Goal: Information Seeking & Learning: Learn about a topic

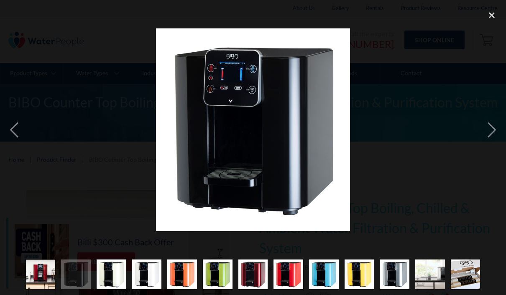
scroll to position [280, 0]
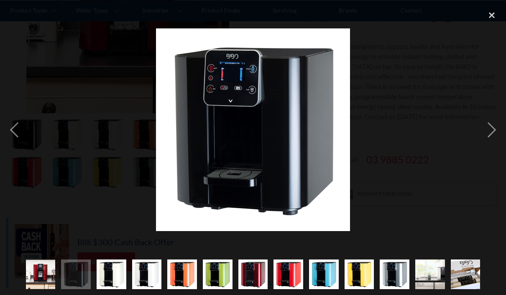
click at [15, 133] on div "previous image" at bounding box center [14, 130] width 28 height 248
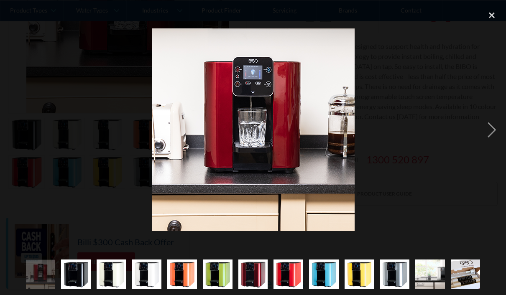
click at [11, 141] on div "previous image" at bounding box center [14, 130] width 28 height 248
click at [492, 13] on div "close lightbox" at bounding box center [492, 15] width 28 height 18
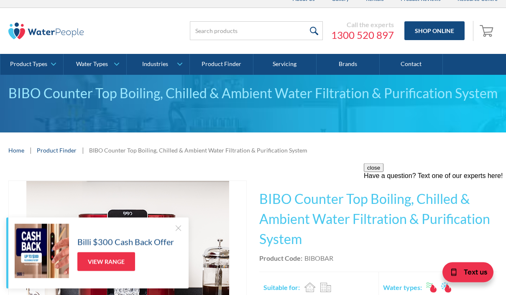
scroll to position [8, 0]
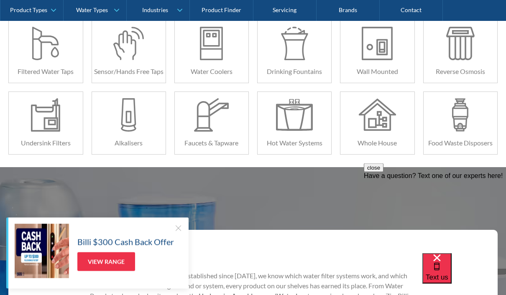
scroll to position [207, 0]
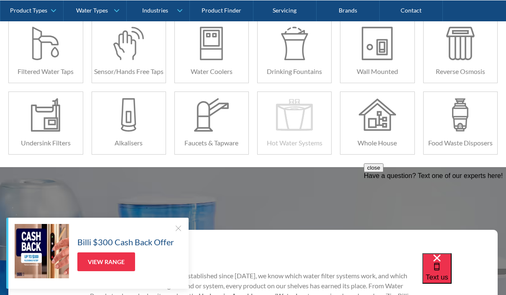
click at [310, 128] on div at bounding box center [294, 114] width 37 height 33
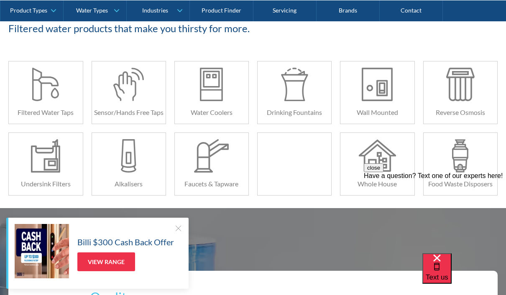
scroll to position [166, 0]
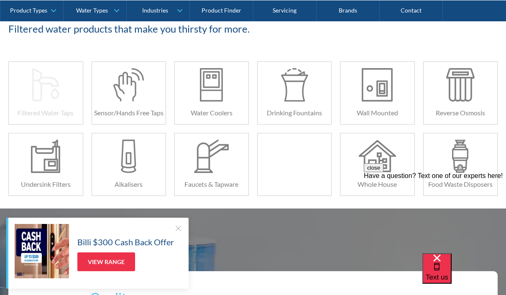
click at [36, 98] on div at bounding box center [45, 84] width 37 height 33
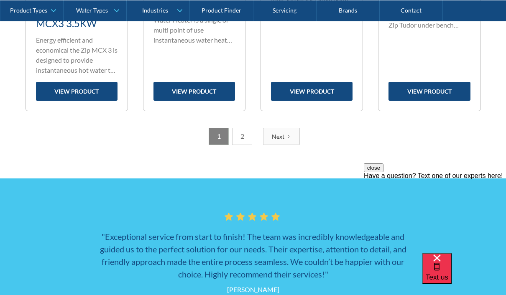
scroll to position [1394, 0]
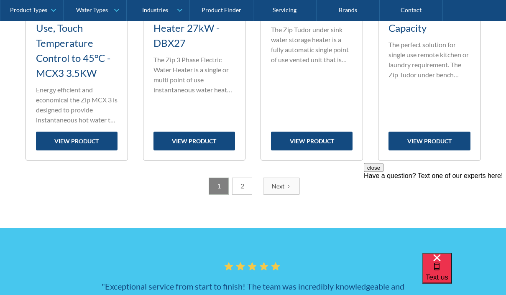
click at [286, 187] on icon "Next Page" at bounding box center [288, 186] width 5 height 5
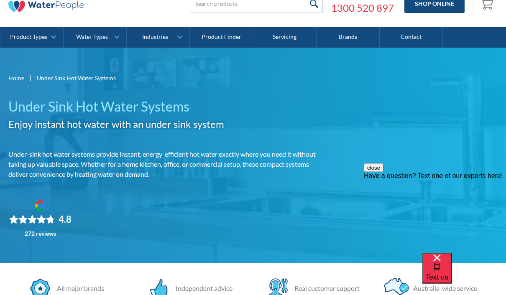
scroll to position [0, 0]
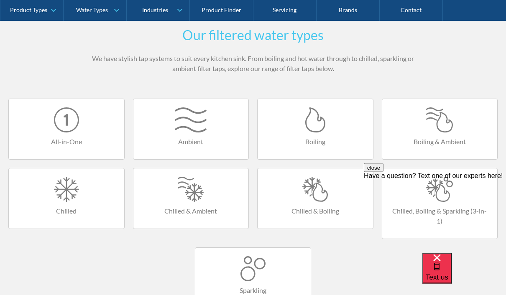
scroll to position [482, 0]
click at [313, 130] on div at bounding box center [315, 119] width 99 height 25
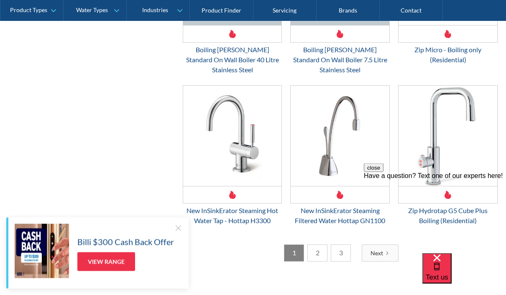
scroll to position [1303, 0]
click at [315, 245] on link "2" at bounding box center [317, 253] width 20 height 17
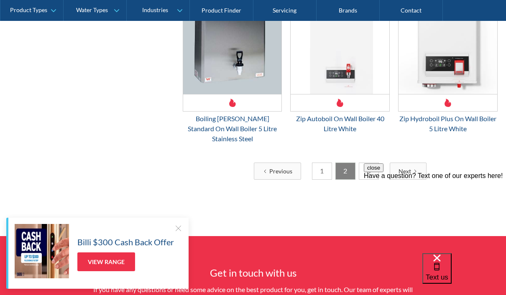
click at [363, 163] on link "3" at bounding box center [369, 171] width 20 height 17
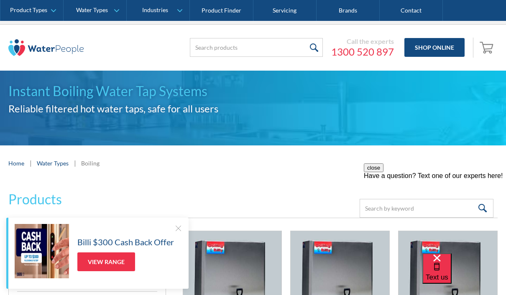
scroll to position [0, 0]
